Goal: Transaction & Acquisition: Download file/media

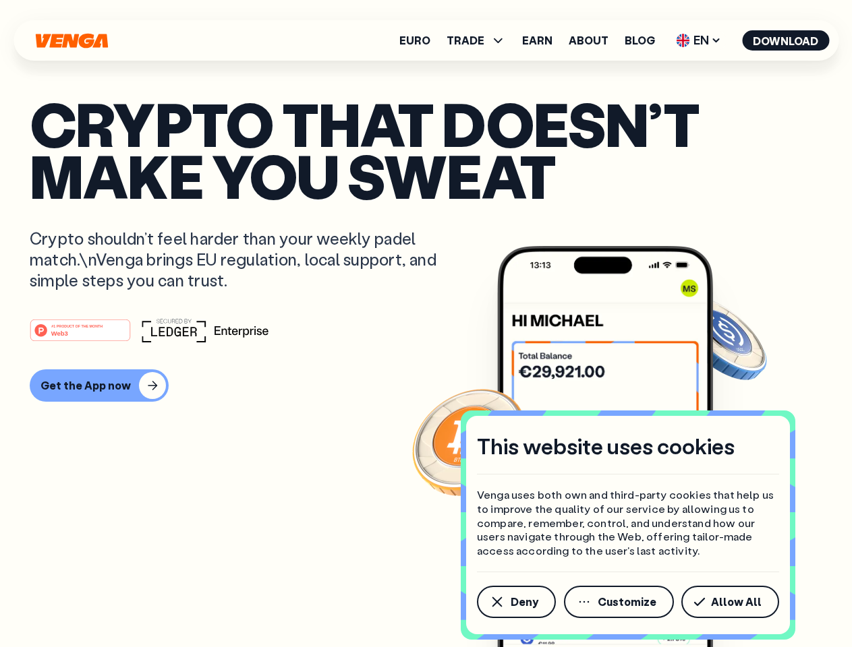
click at [425, 324] on div "#1 PRODUCT OF THE MONTH Web3" at bounding box center [426, 330] width 792 height 24
click at [515, 602] on span "Deny" at bounding box center [524, 602] width 28 height 11
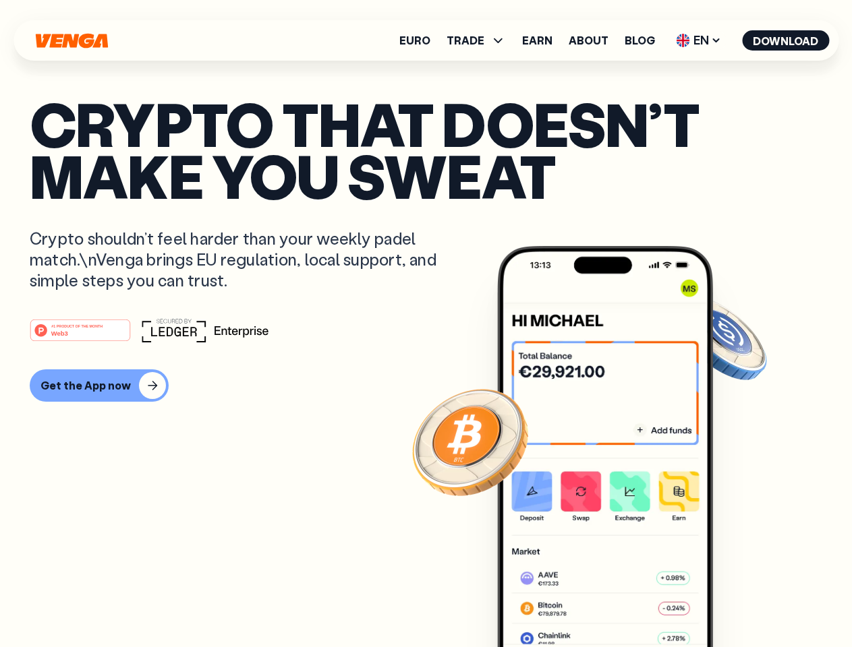
click at [620, 602] on img at bounding box center [605, 472] width 216 height 452
click at [732, 602] on article "Crypto that doesn’t make you sweat Crypto shouldn’t feel harder than your weekl…" at bounding box center [426, 351] width 792 height 506
click at [480, 40] on span "TRADE" at bounding box center [465, 40] width 38 height 11
click at [699, 40] on span "EN" at bounding box center [698, 41] width 55 height 22
click at [785, 40] on button "Download" at bounding box center [785, 40] width 87 height 20
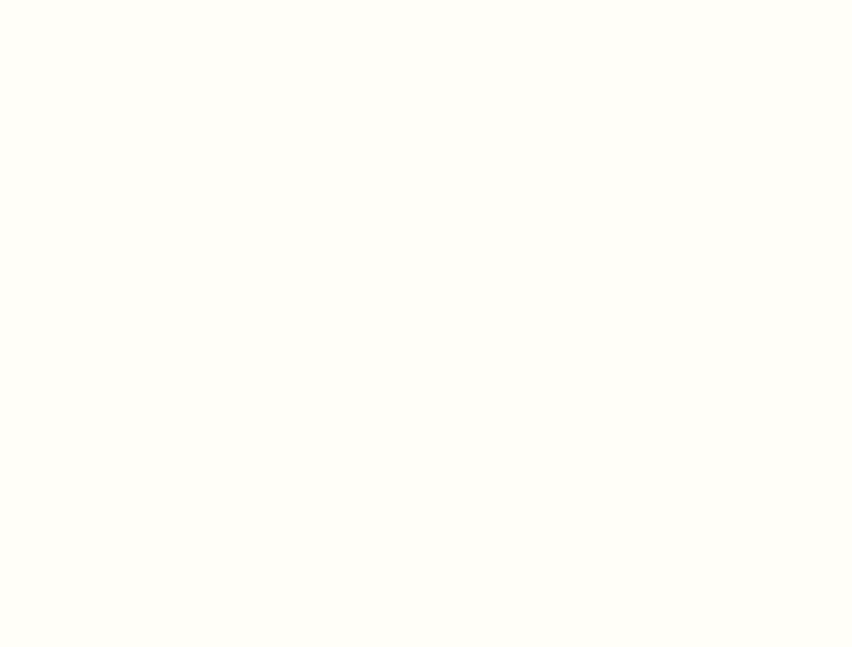
click at [97, 0] on html "This website uses cookies Venga uses both own and third-party cookies that help…" at bounding box center [426, 0] width 852 height 0
click at [82, 0] on html "This website uses cookies Venga uses both own and third-party cookies that help…" at bounding box center [426, 0] width 852 height 0
